Goal: Navigation & Orientation: Find specific page/section

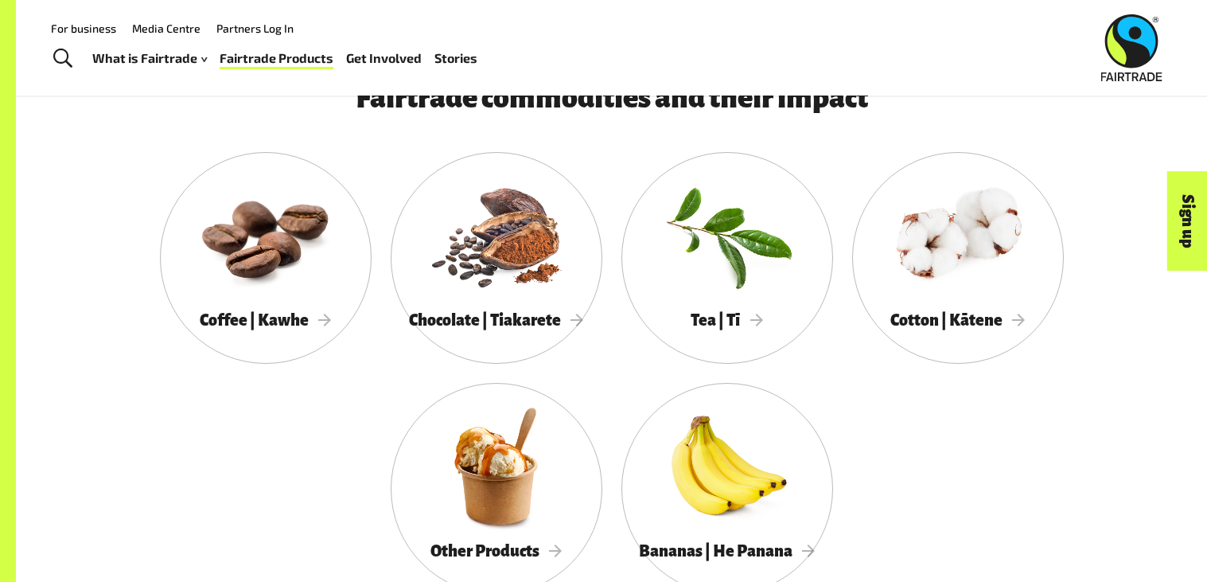
scroll to position [826, 0]
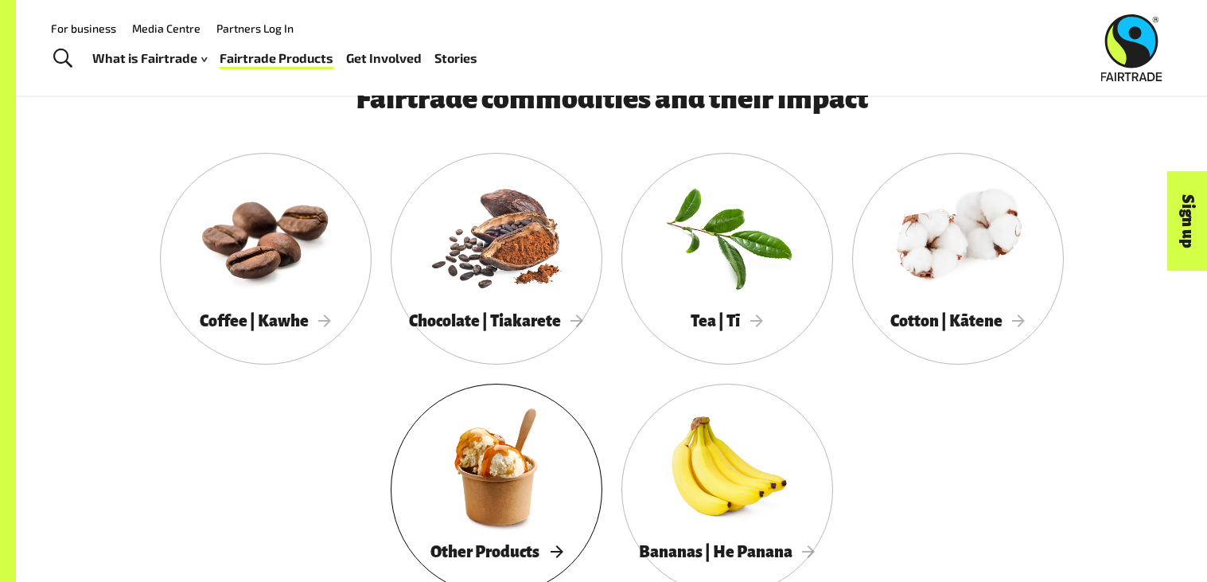
click at [559, 555] on span "Other Products" at bounding box center [496, 552] width 132 height 18
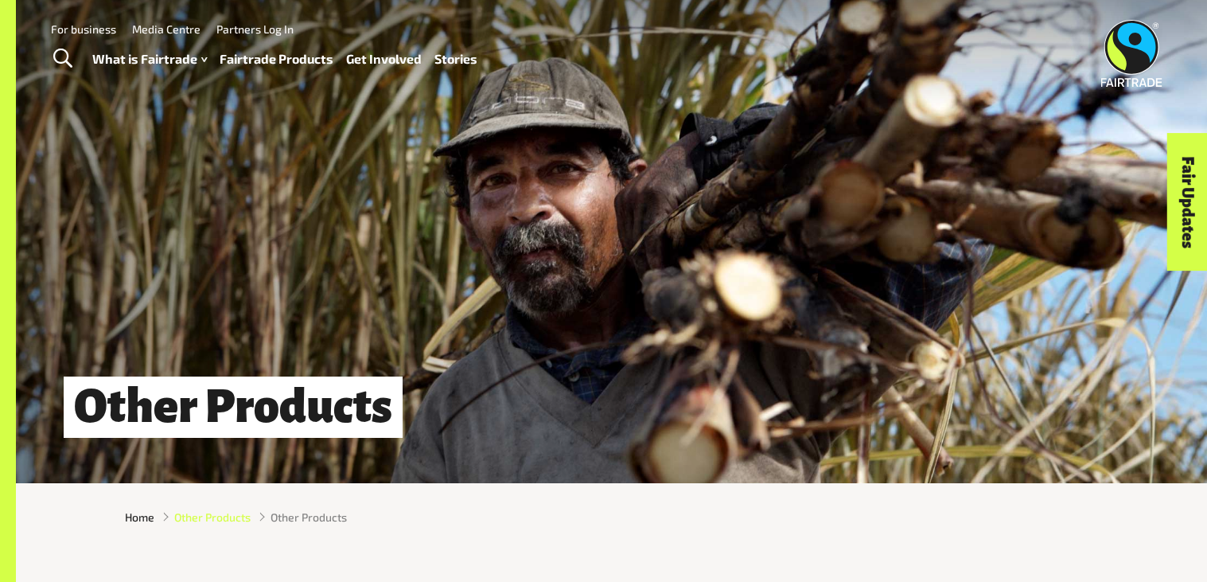
click at [225, 522] on span "Other Products" at bounding box center [212, 516] width 76 height 17
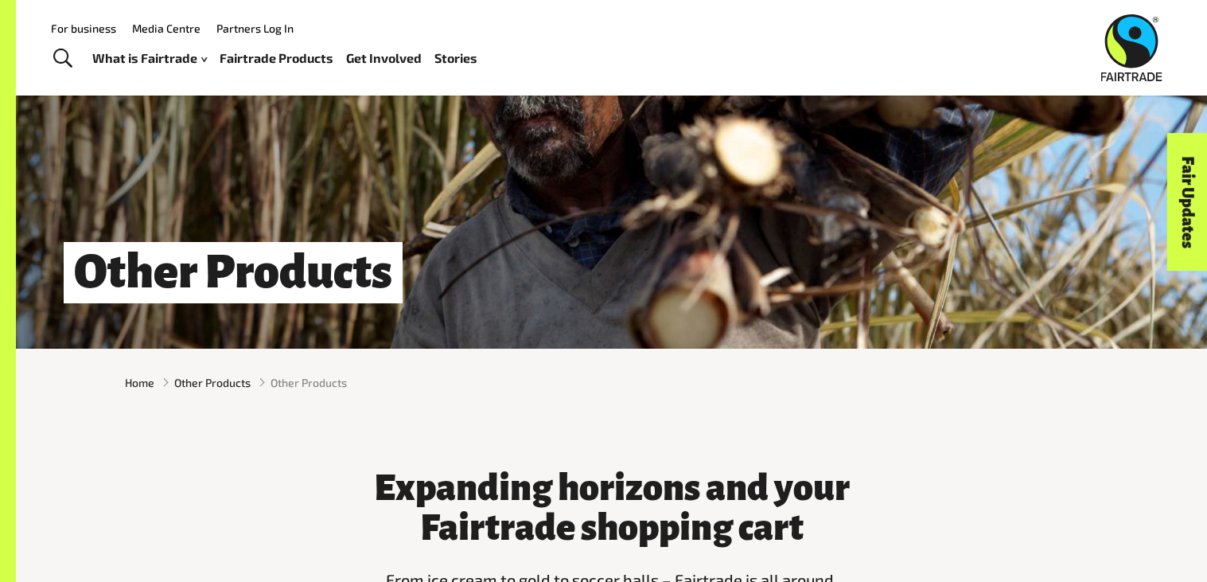
scroll to position [134, 0]
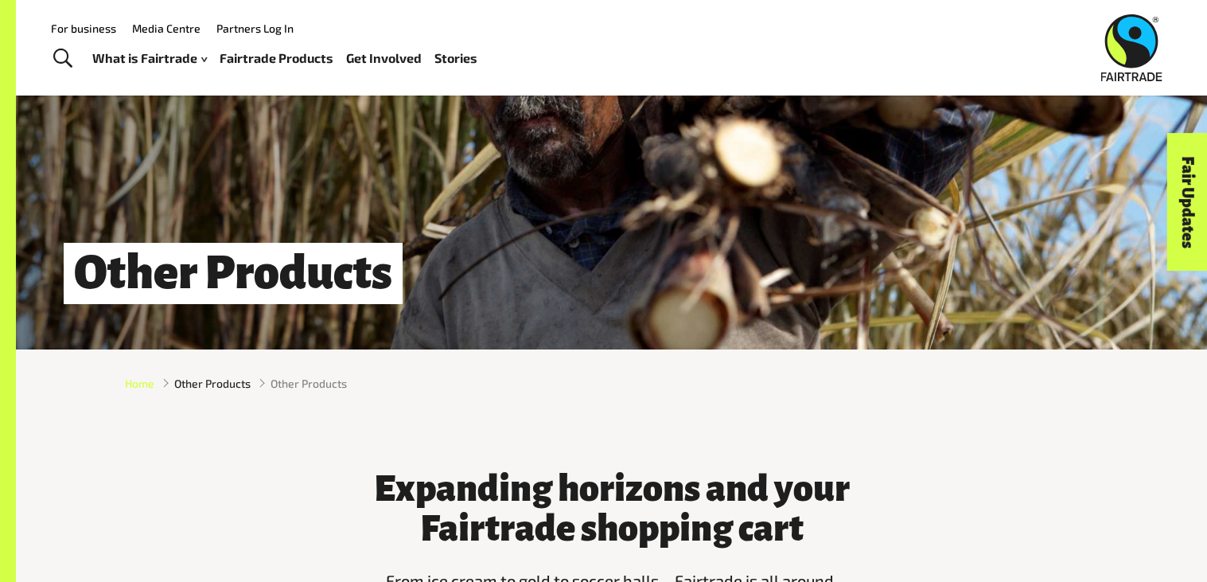
click at [129, 376] on span "Home" at bounding box center [139, 383] width 29 height 17
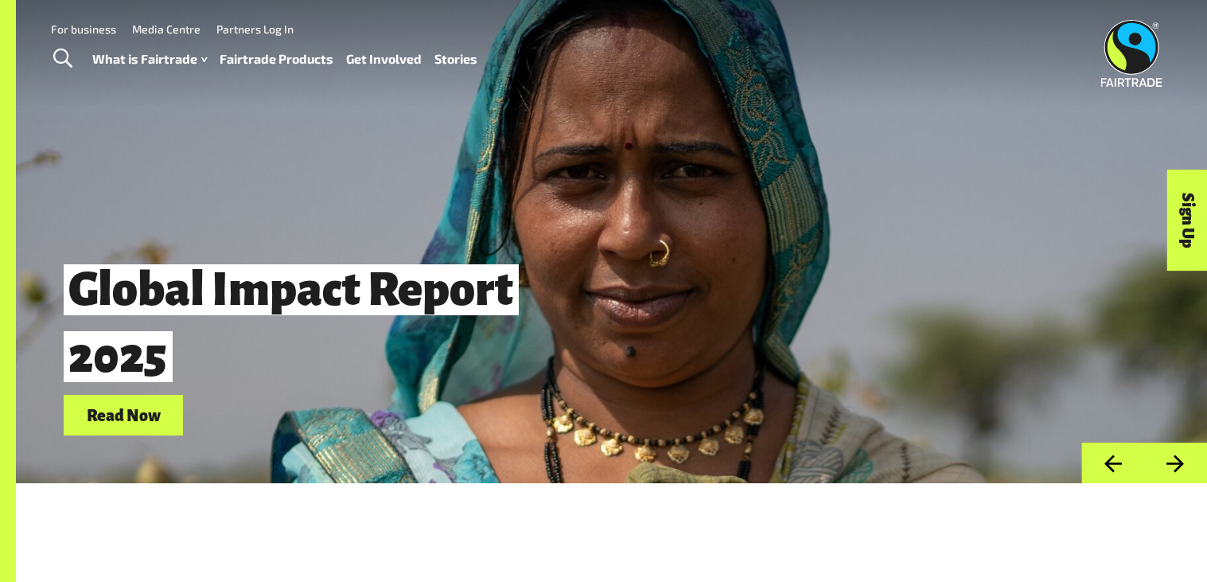
click at [303, 60] on link "Fairtrade Products" at bounding box center [277, 59] width 114 height 23
